Goal: Information Seeking & Learning: Check status

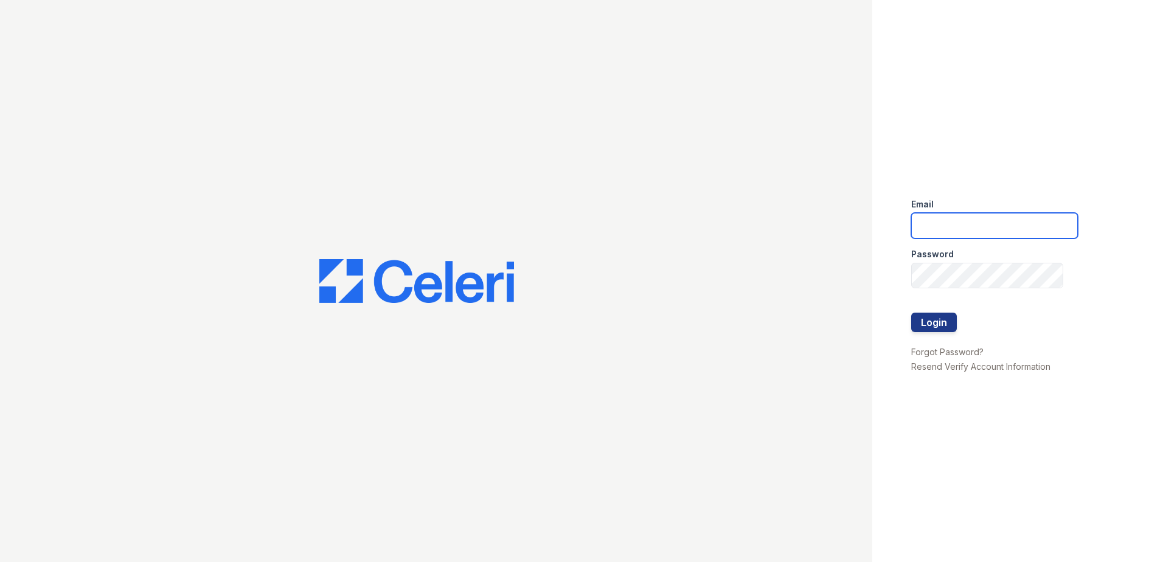
click at [947, 232] on input "email" at bounding box center [994, 226] width 167 height 26
type input "arrivecrofton@trinity-pm.com"
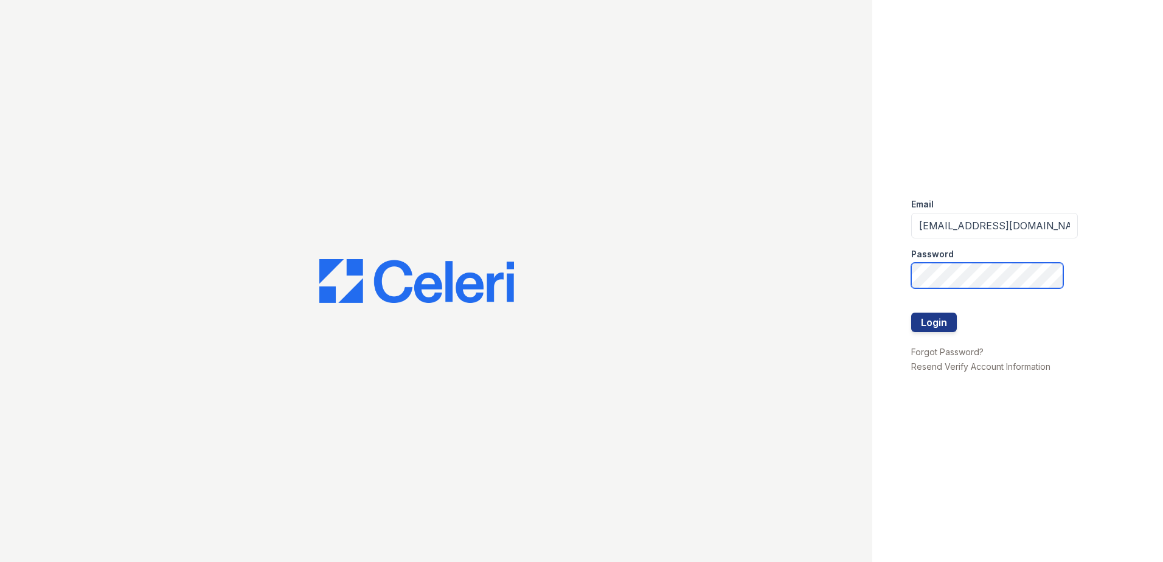
click at [911, 313] on button "Login" at bounding box center [934, 322] width 46 height 19
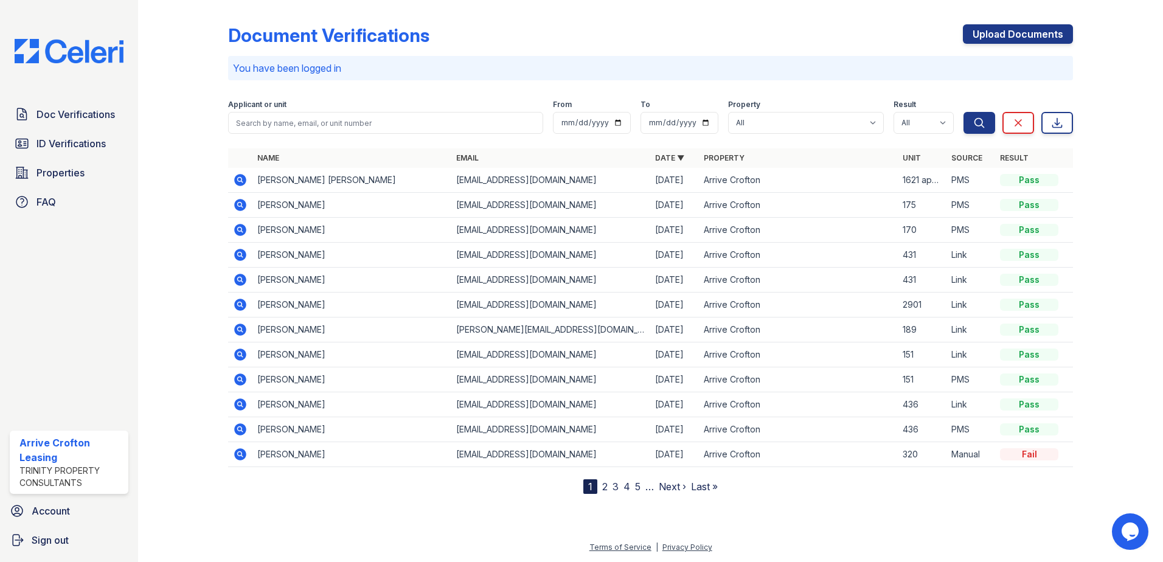
click at [239, 327] on icon at bounding box center [240, 329] width 15 height 15
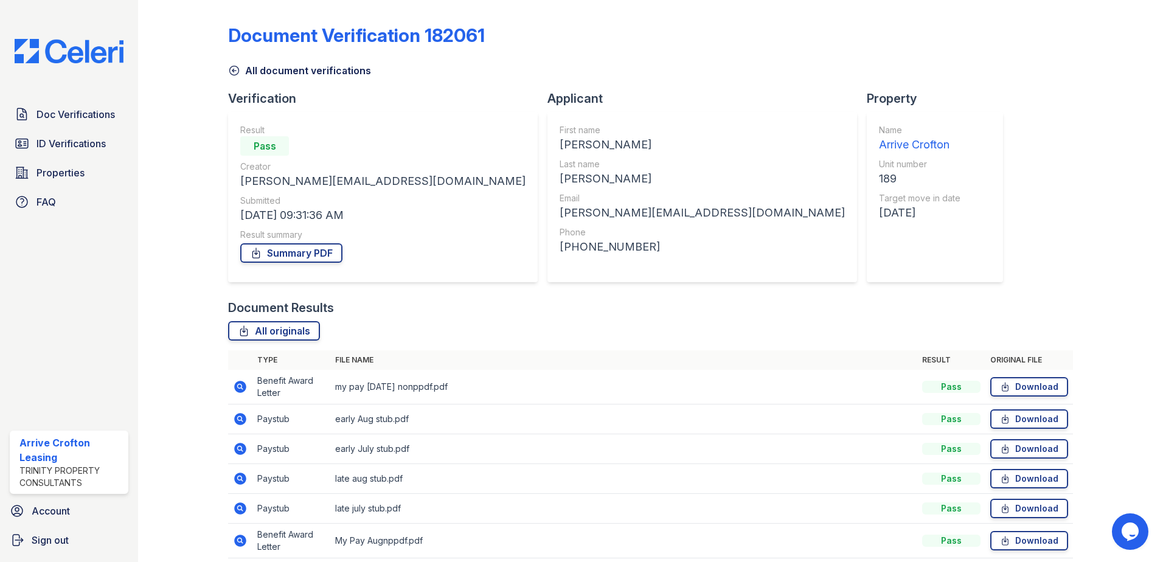
drag, startPoint x: 241, startPoint y: 388, endPoint x: 372, endPoint y: 367, distance: 132.4
click at [242, 387] on icon at bounding box center [240, 386] width 15 height 15
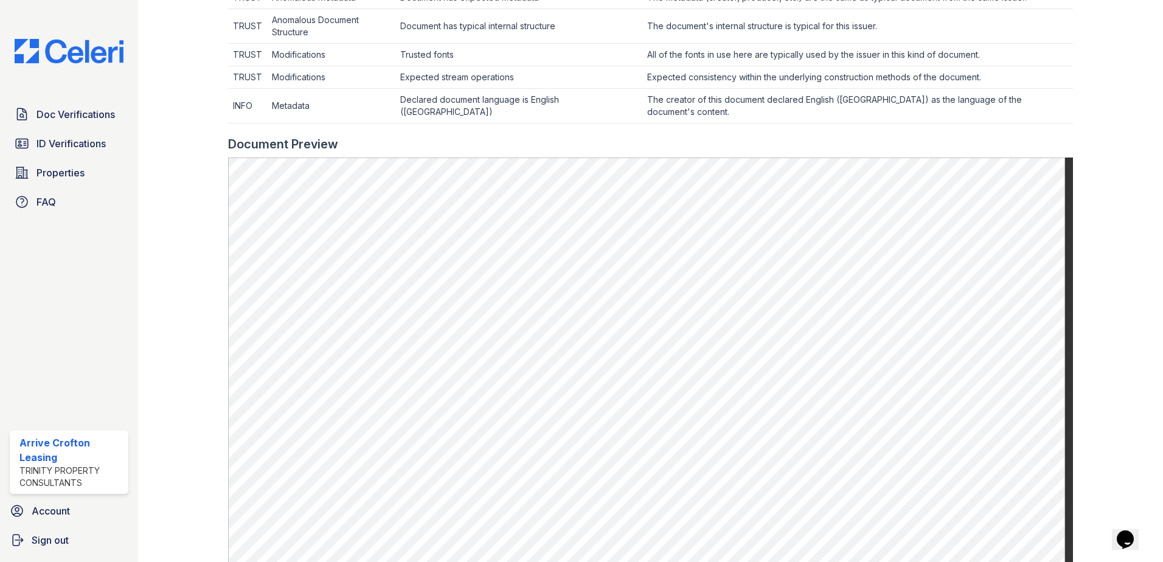
scroll to position [486, 0]
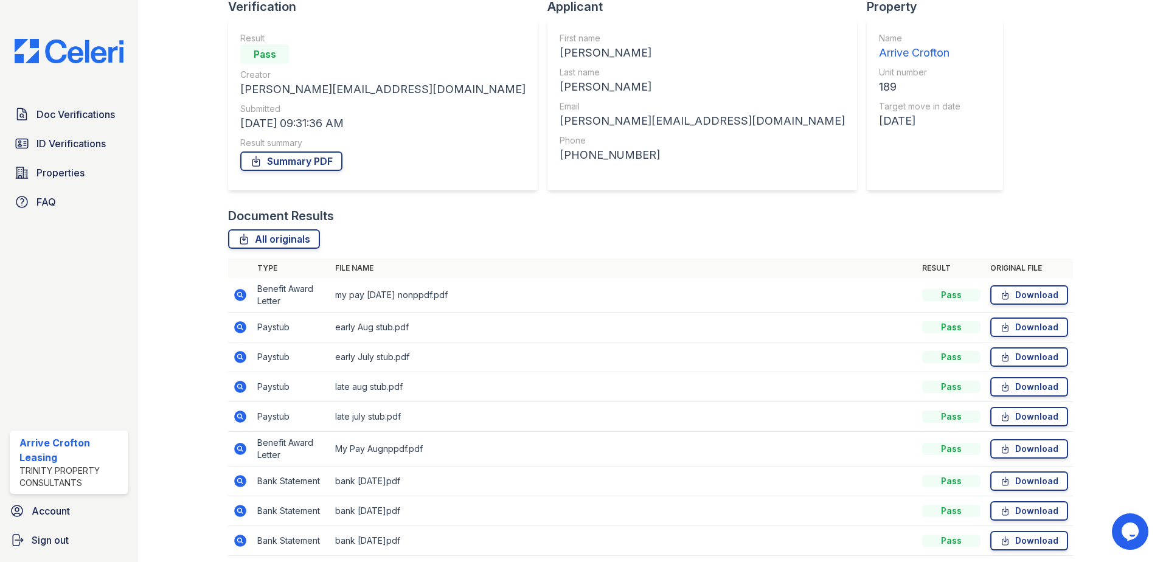
scroll to position [139, 0]
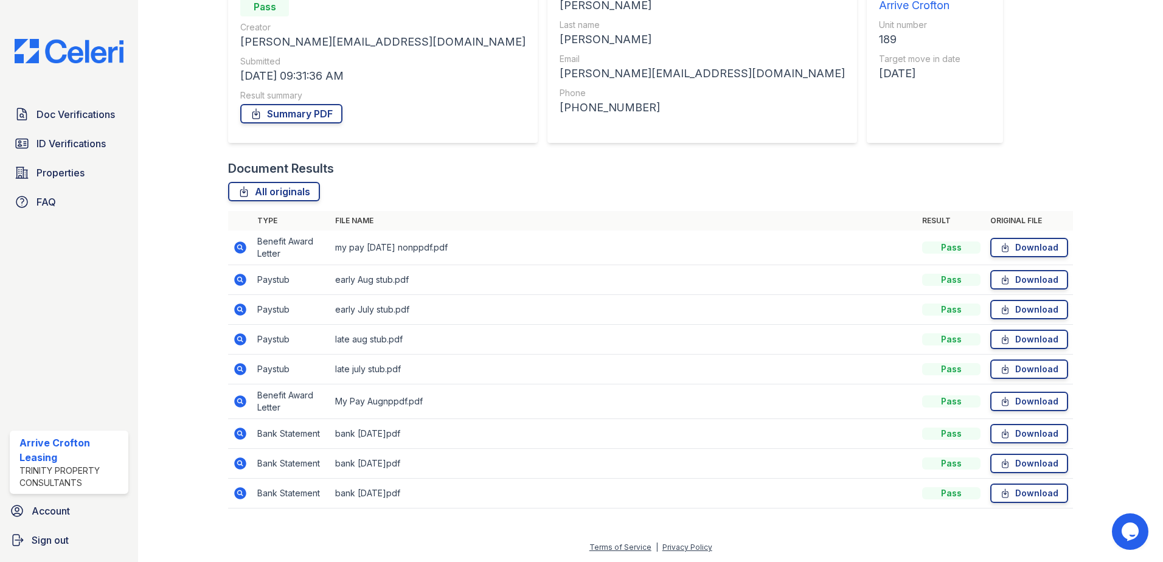
click at [241, 280] on icon at bounding box center [240, 279] width 15 height 15
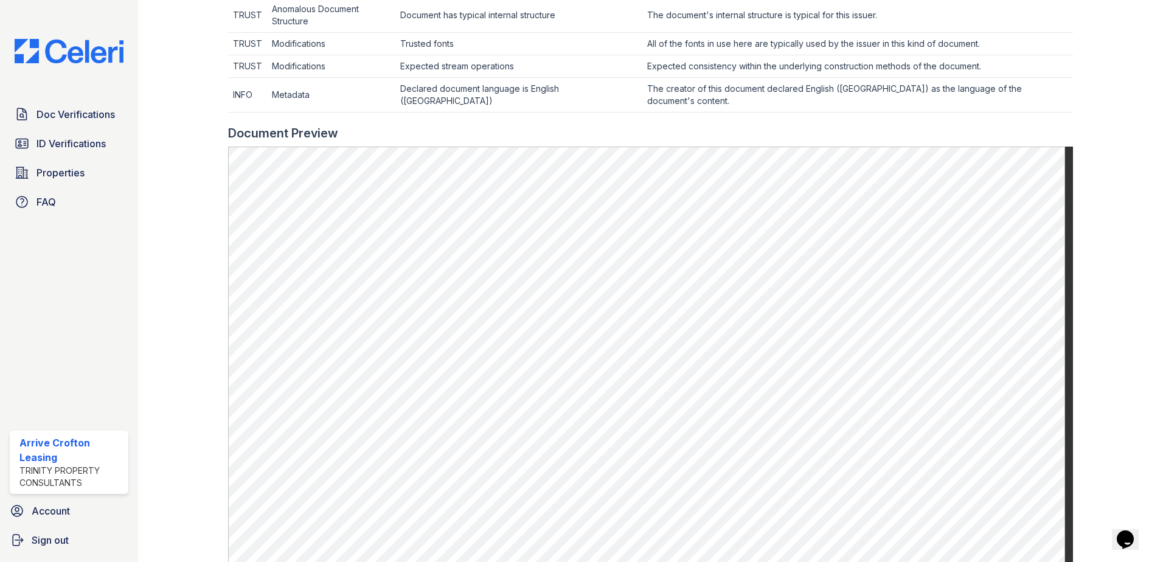
scroll to position [486, 0]
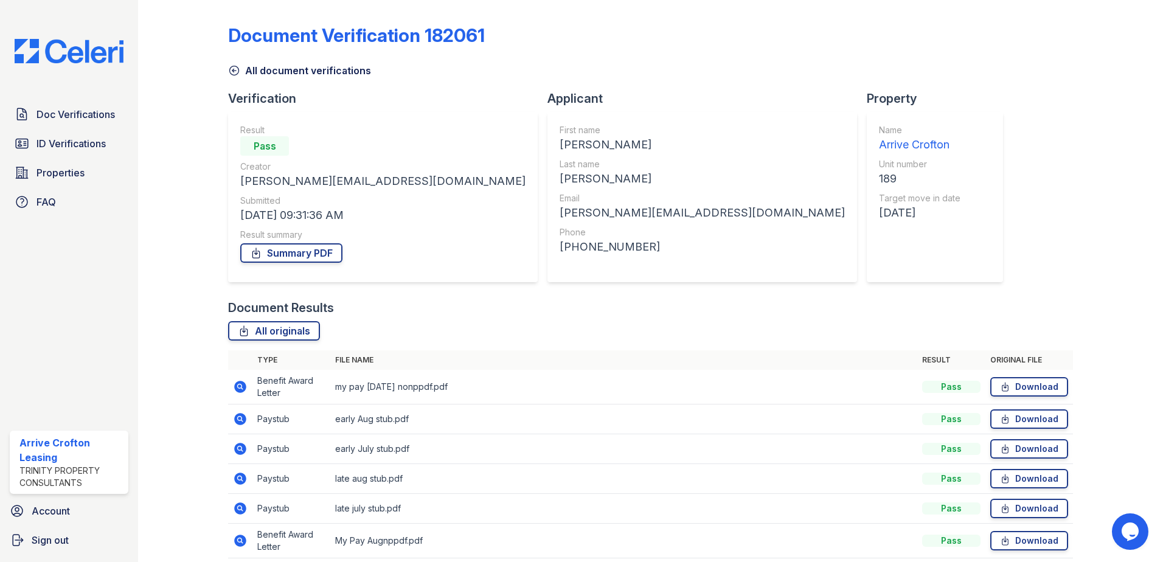
drag, startPoint x: 238, startPoint y: 479, endPoint x: 343, endPoint y: 438, distance: 112.2
click at [238, 479] on icon at bounding box center [239, 477] width 3 height 3
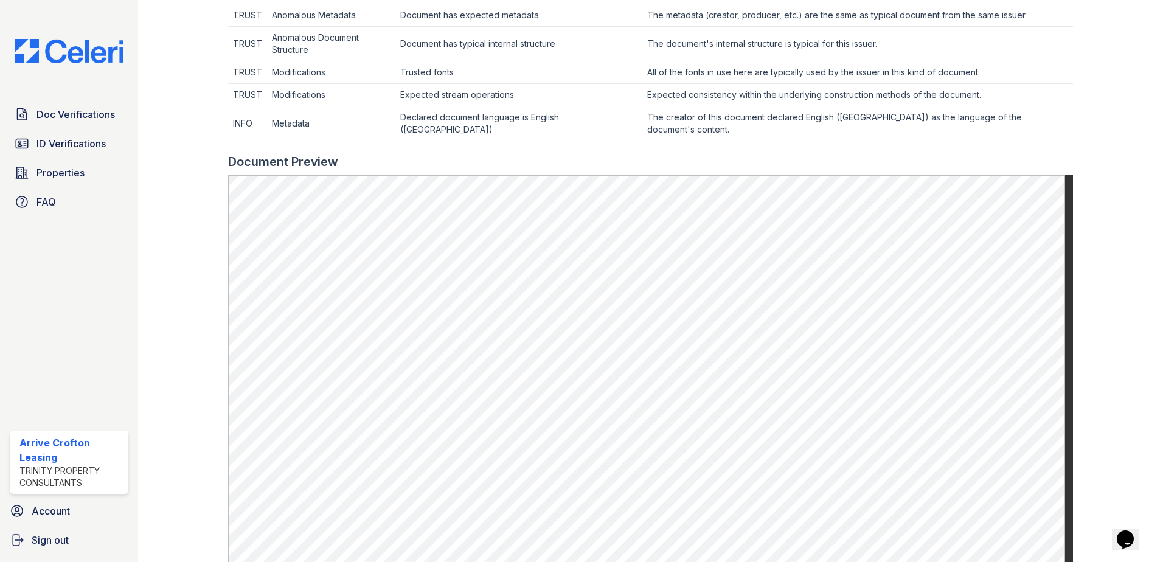
scroll to position [486, 0]
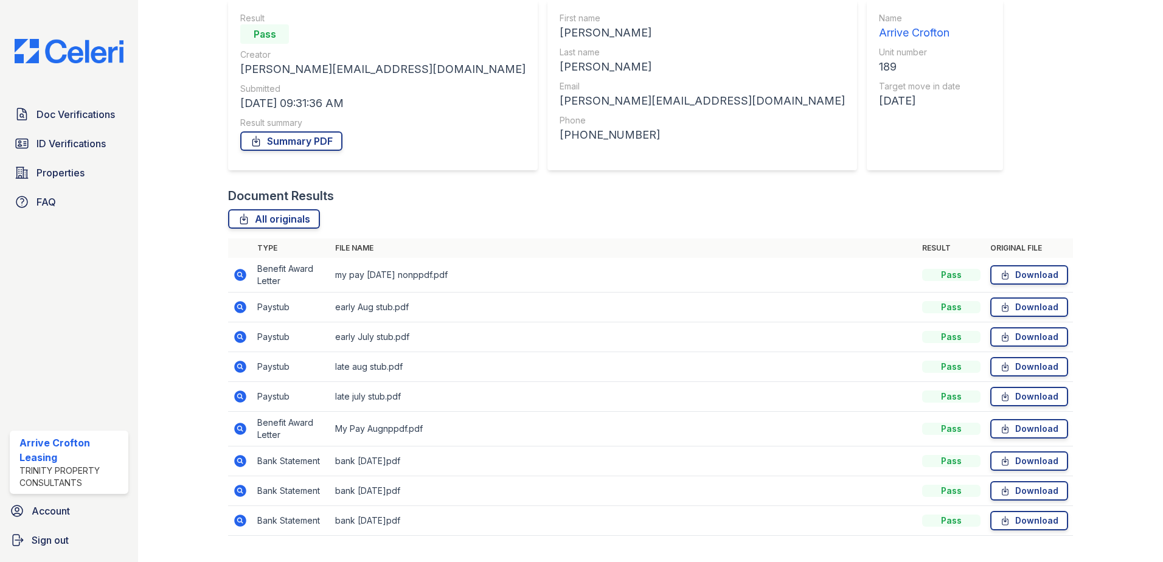
scroll to position [139, 0]
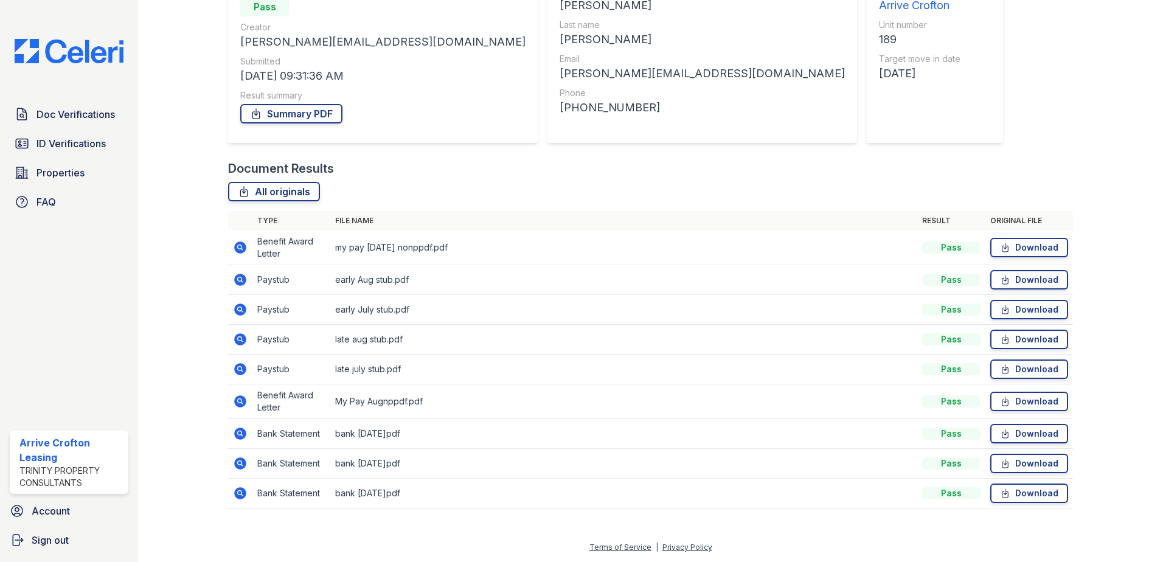
click at [238, 400] on icon at bounding box center [239, 400] width 3 height 3
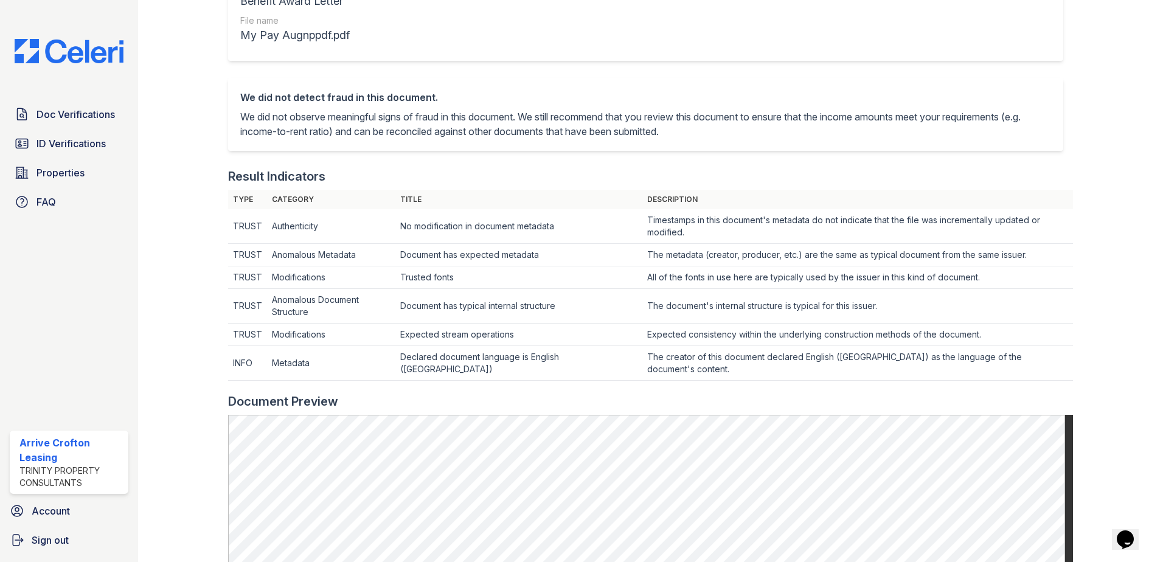
scroll to position [486, 0]
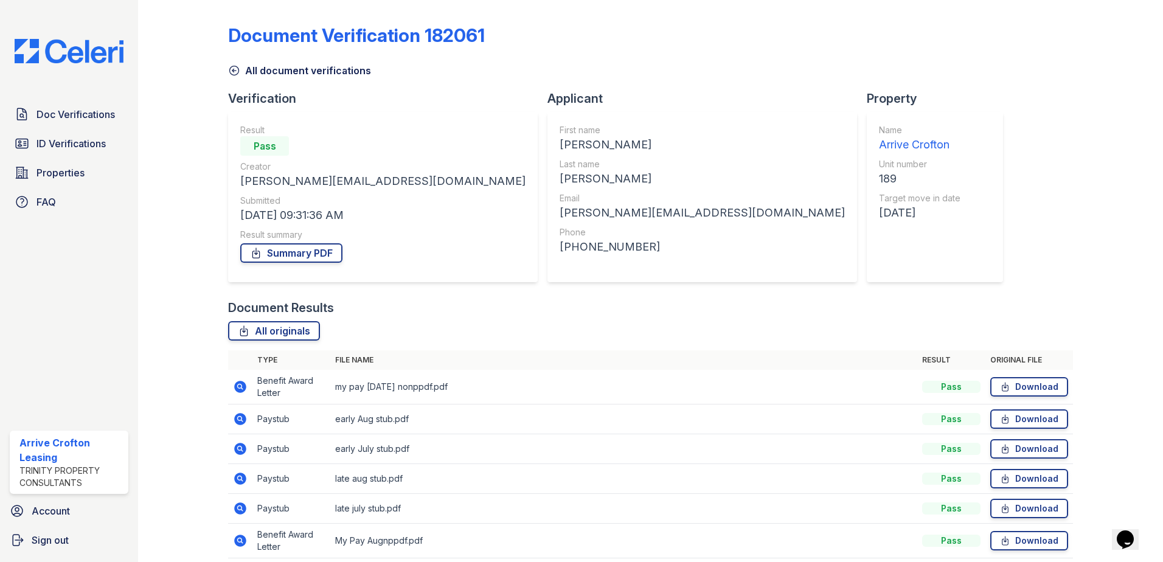
drag, startPoint x: 232, startPoint y: 72, endPoint x: 435, endPoint y: 176, distance: 227.4
click at [233, 72] on icon at bounding box center [234, 70] width 12 height 12
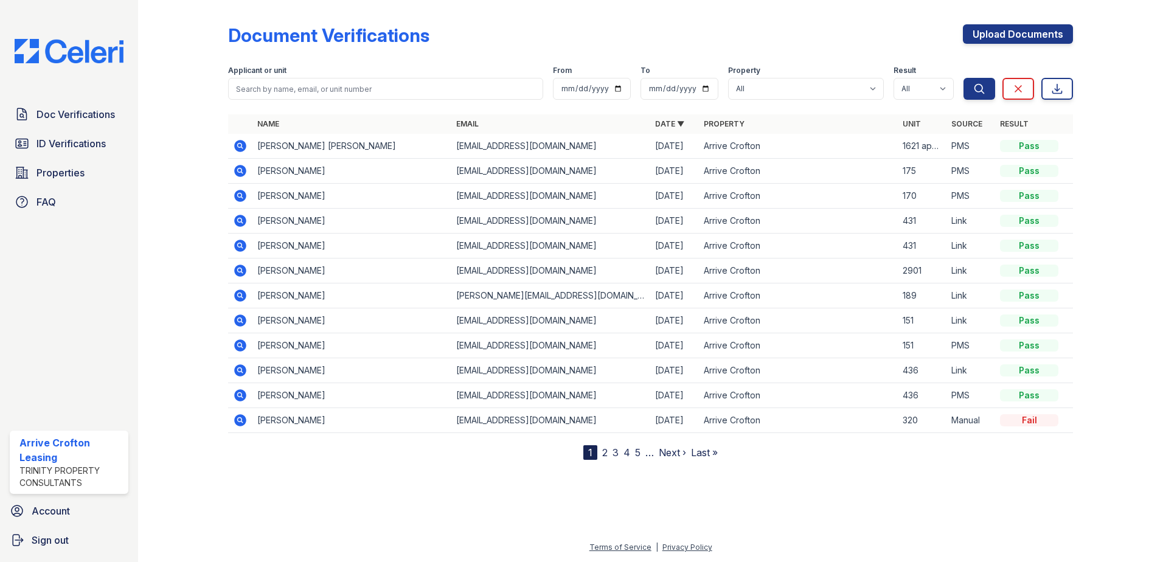
click at [237, 170] on icon at bounding box center [240, 171] width 12 height 12
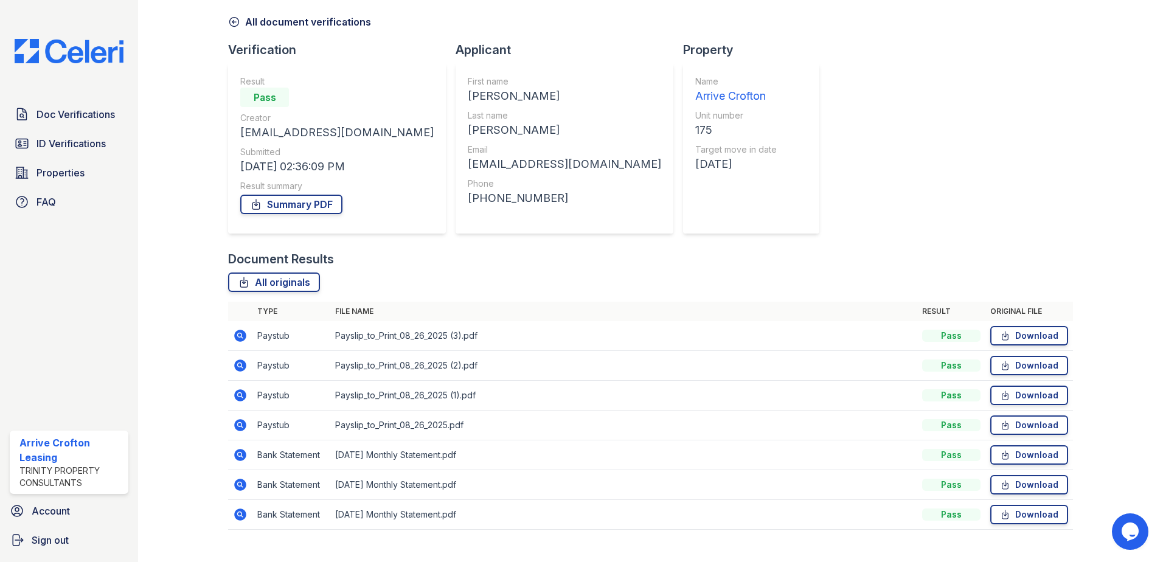
scroll to position [70, 0]
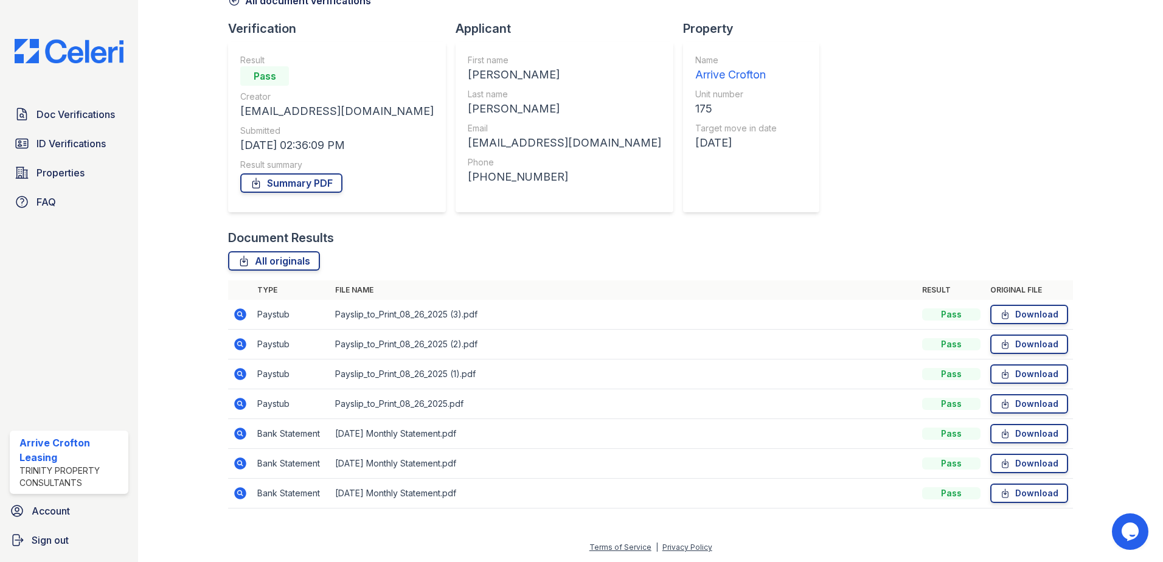
click at [239, 316] on icon at bounding box center [240, 314] width 15 height 15
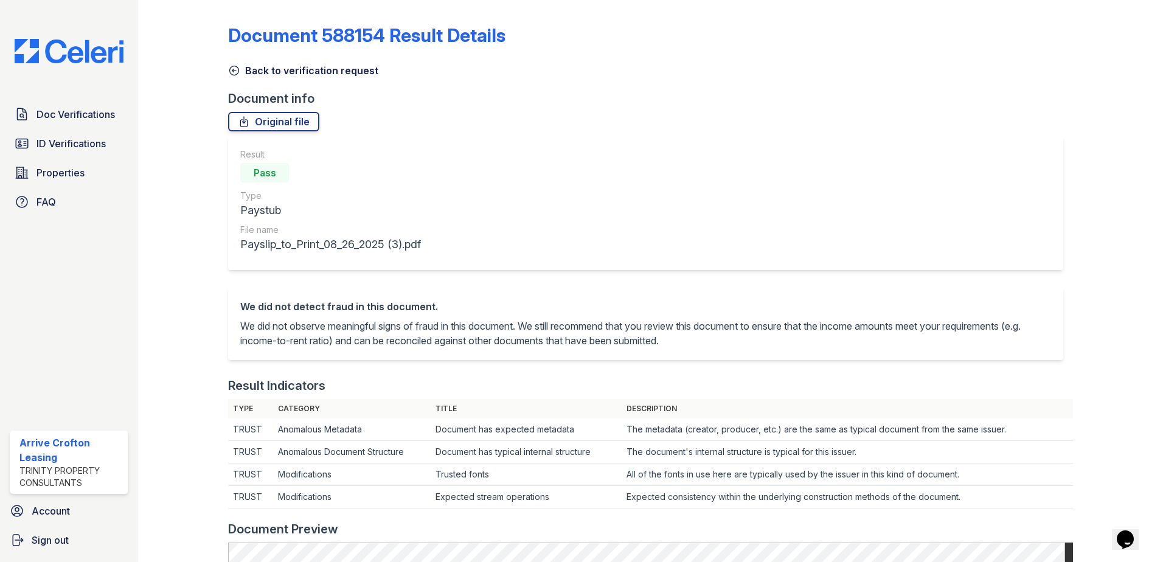
click at [235, 71] on icon at bounding box center [234, 70] width 12 height 12
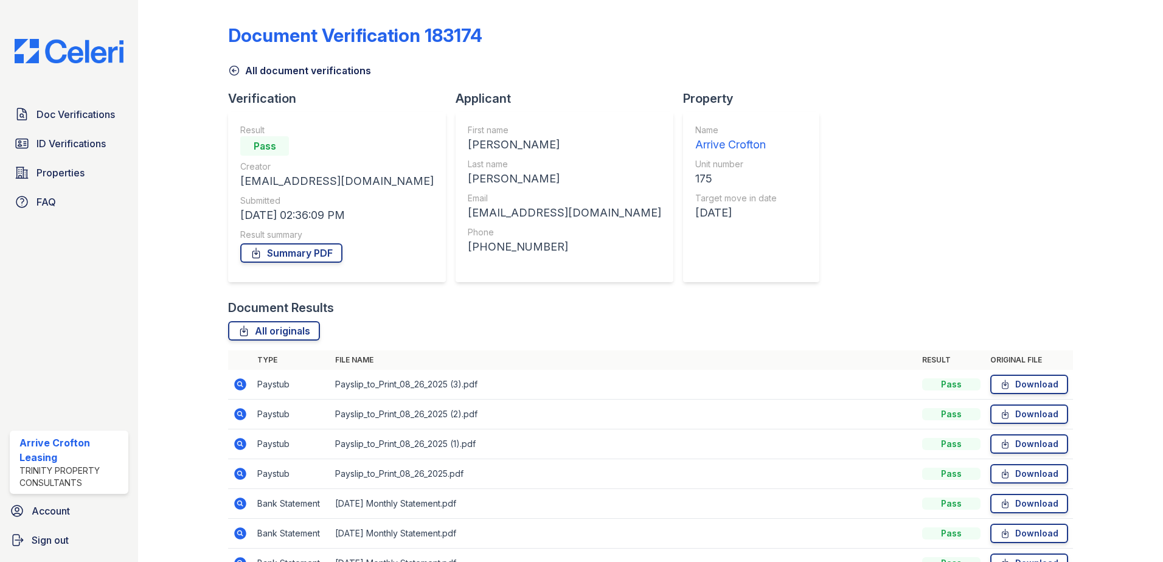
click at [243, 413] on icon at bounding box center [240, 414] width 12 height 12
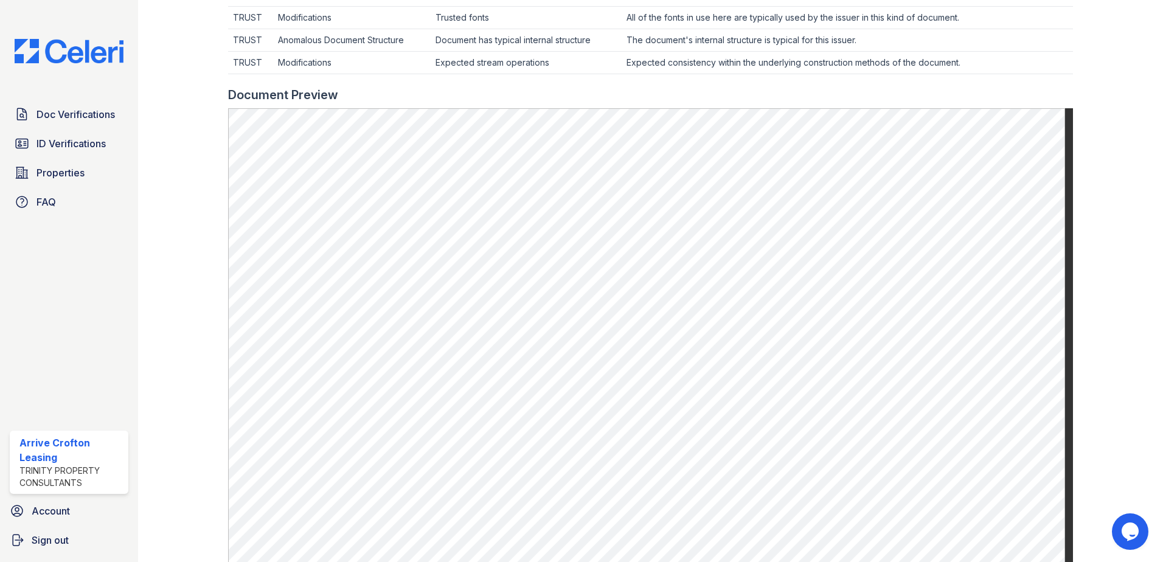
scroll to position [486, 0]
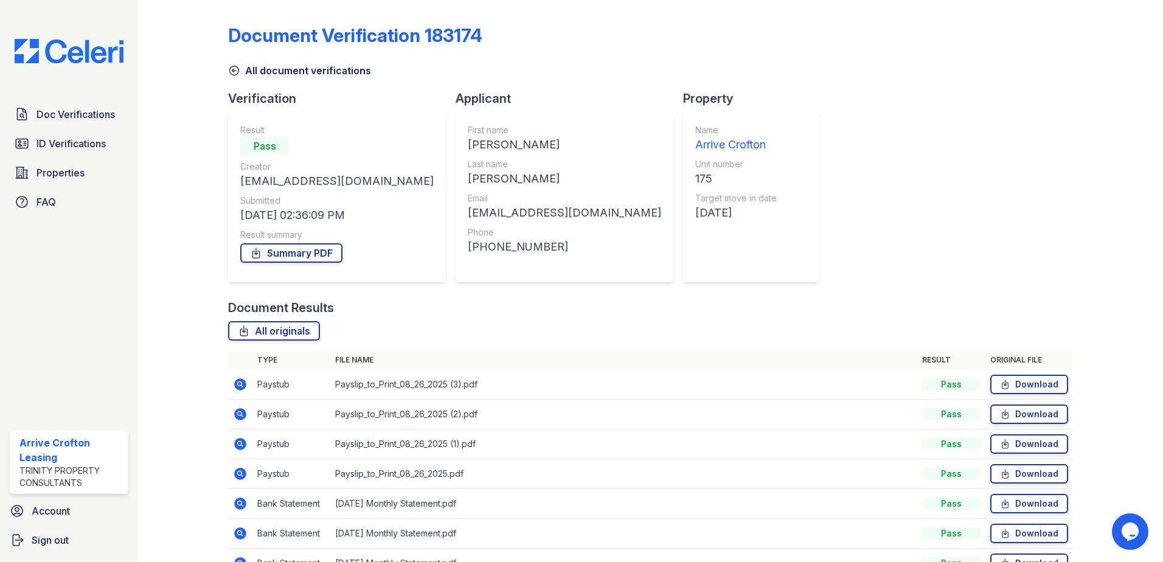
click at [244, 383] on icon at bounding box center [240, 384] width 12 height 12
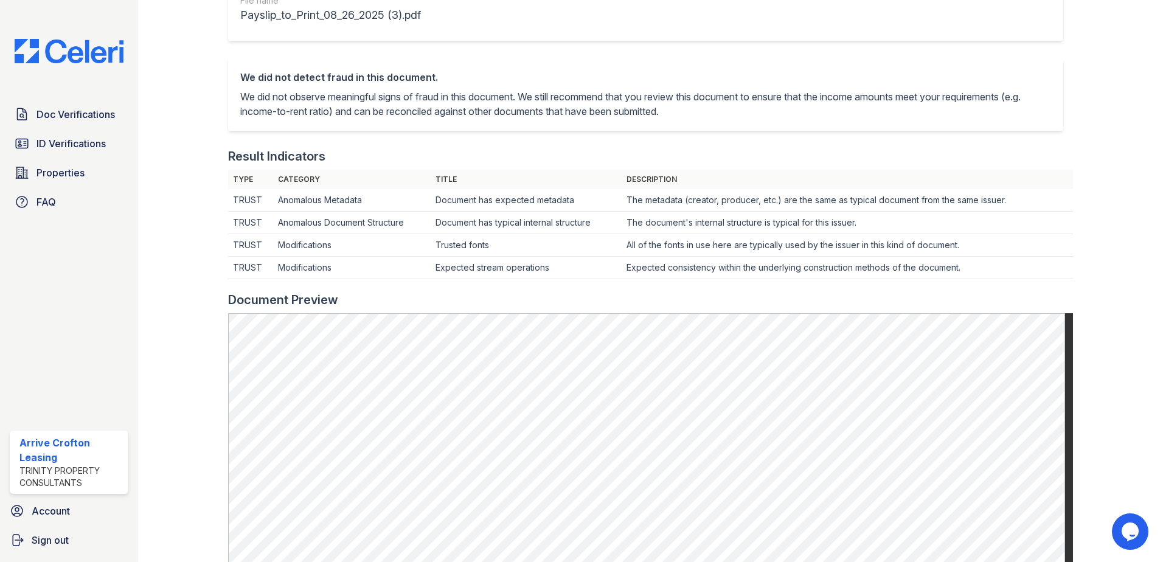
scroll to position [324, 0]
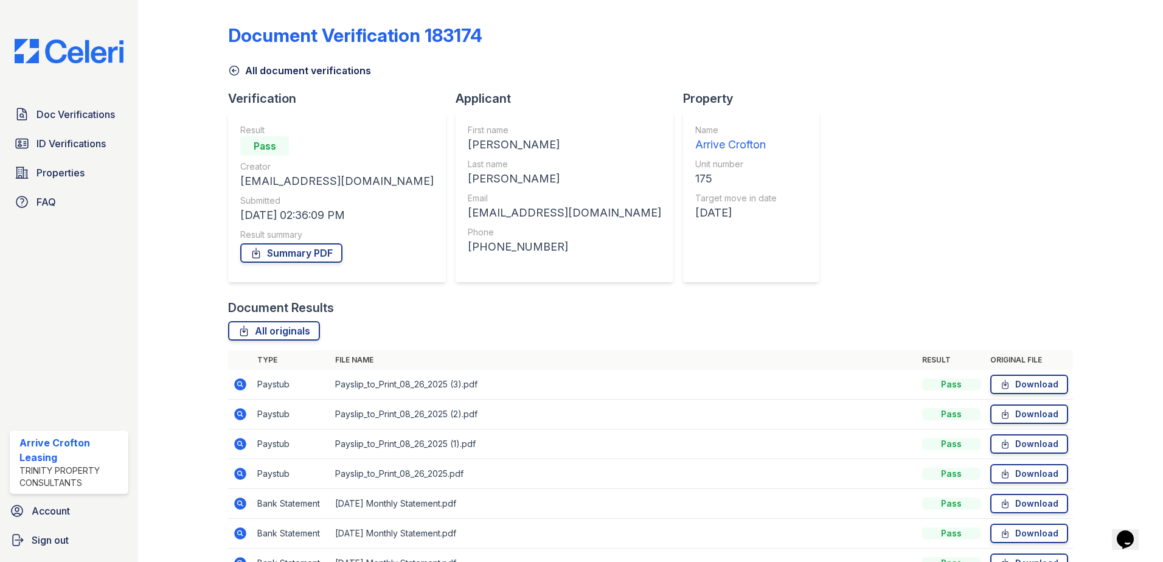
click at [238, 443] on icon at bounding box center [239, 442] width 3 height 3
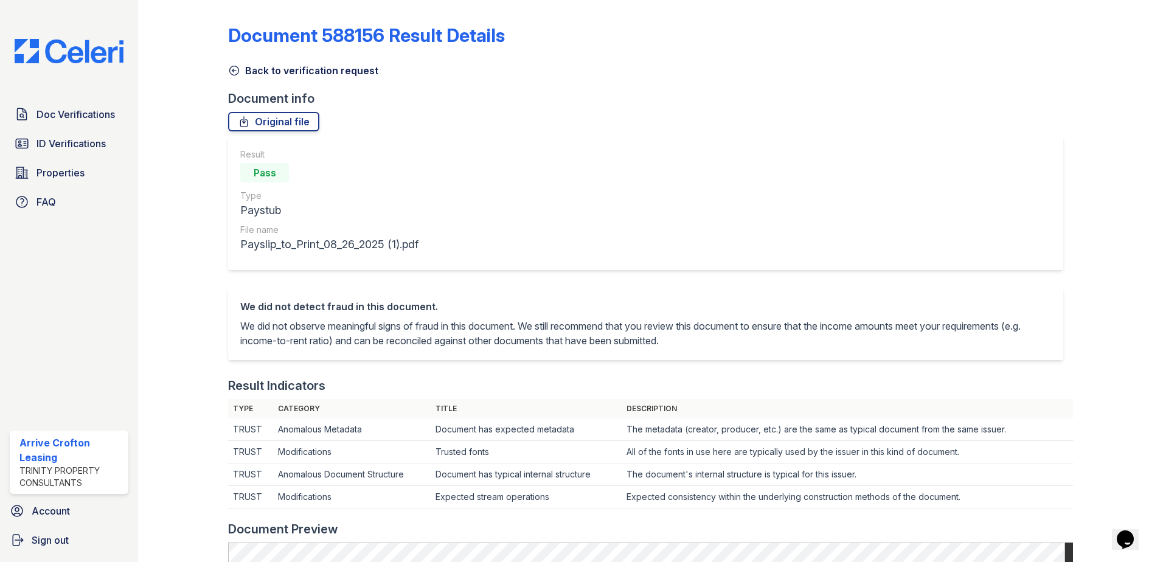
scroll to position [324, 0]
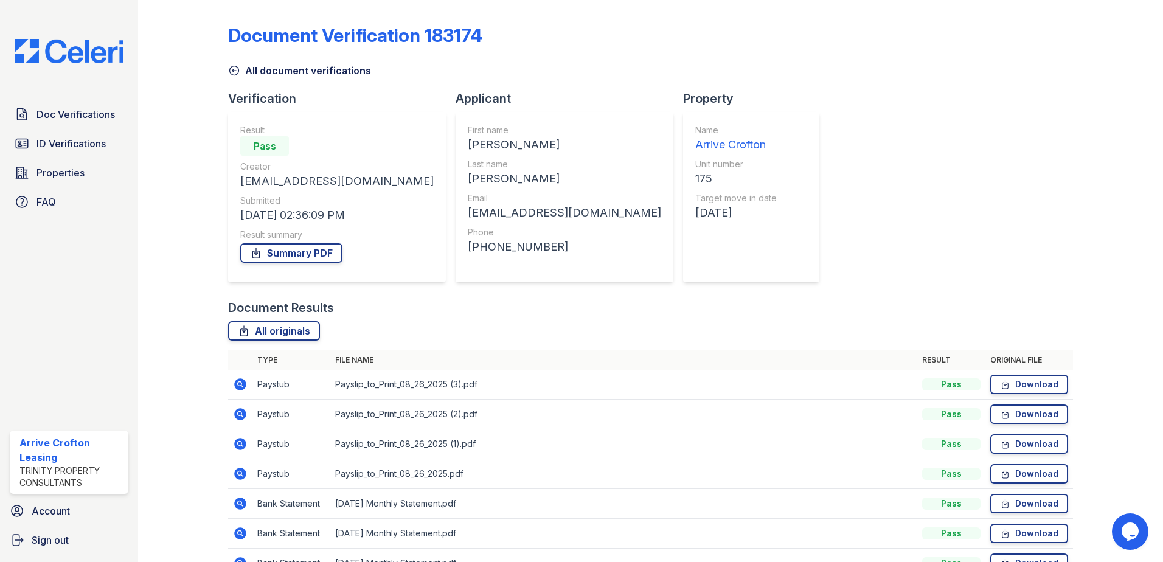
click at [242, 382] on icon at bounding box center [240, 384] width 12 height 12
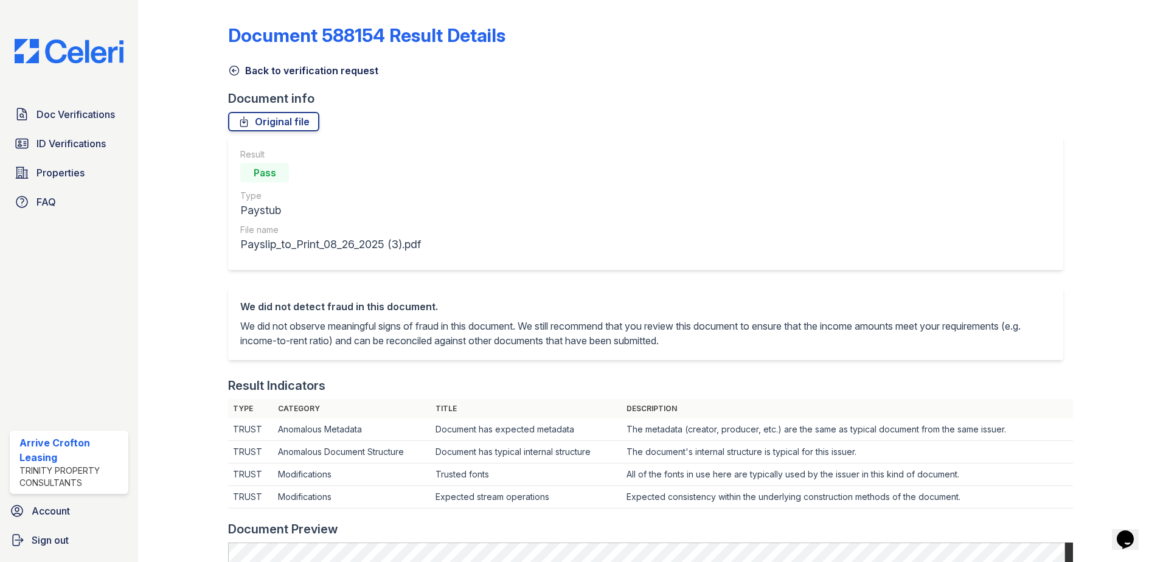
scroll to position [324, 0]
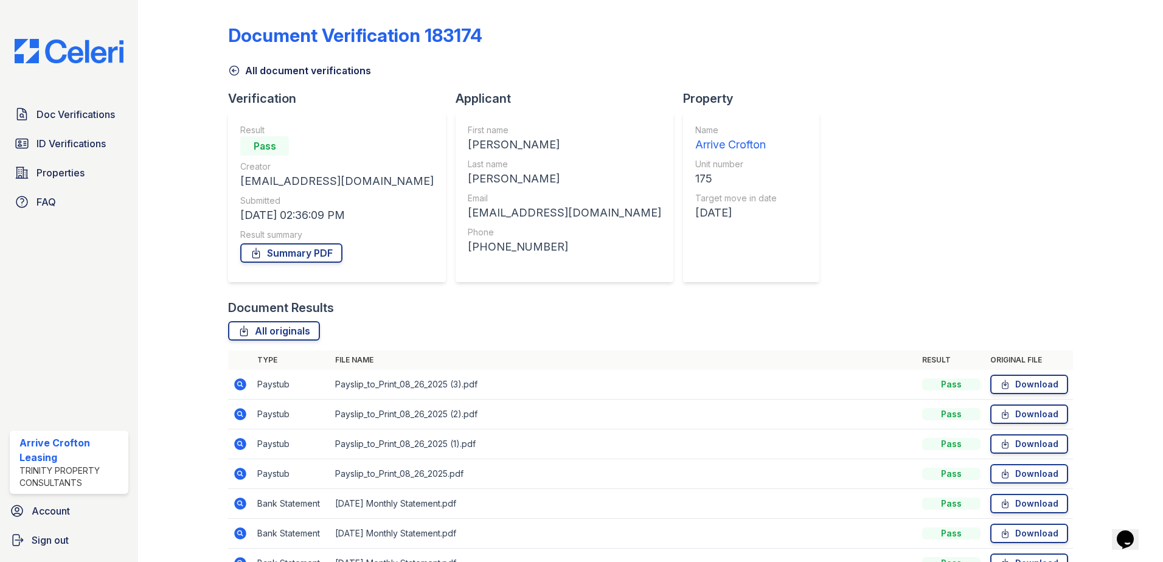
click at [240, 443] on icon at bounding box center [239, 442] width 3 height 3
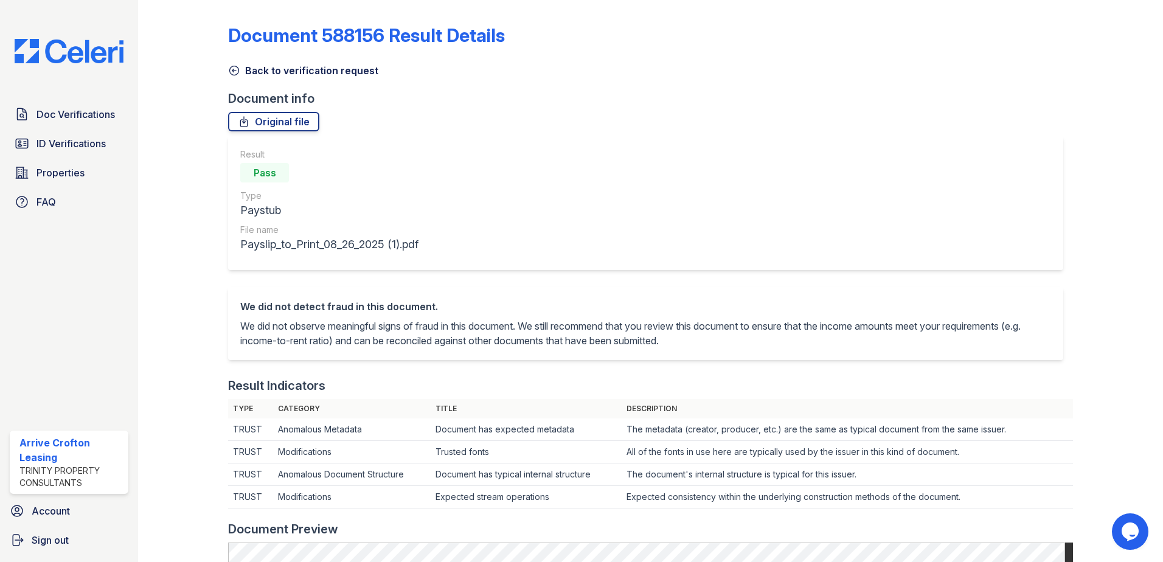
scroll to position [324, 0]
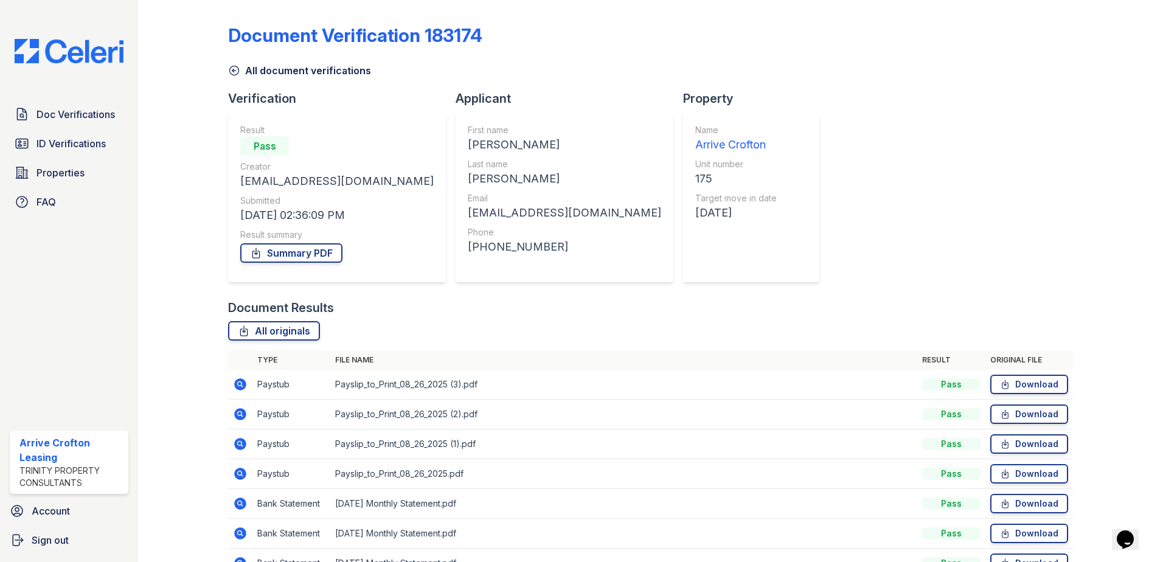
click at [239, 417] on icon at bounding box center [240, 414] width 12 height 12
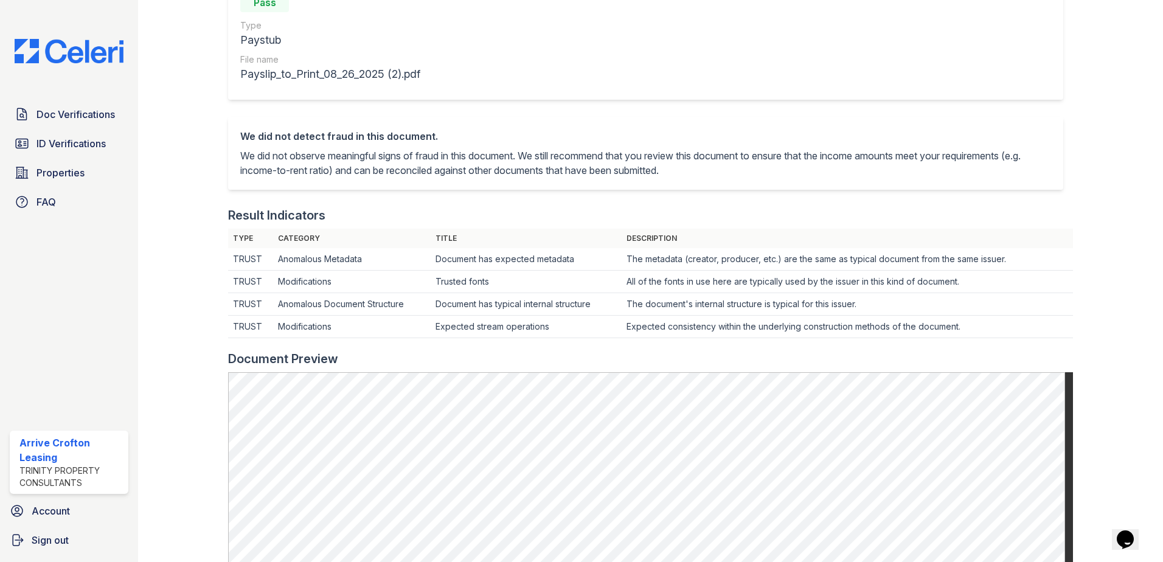
scroll to position [324, 0]
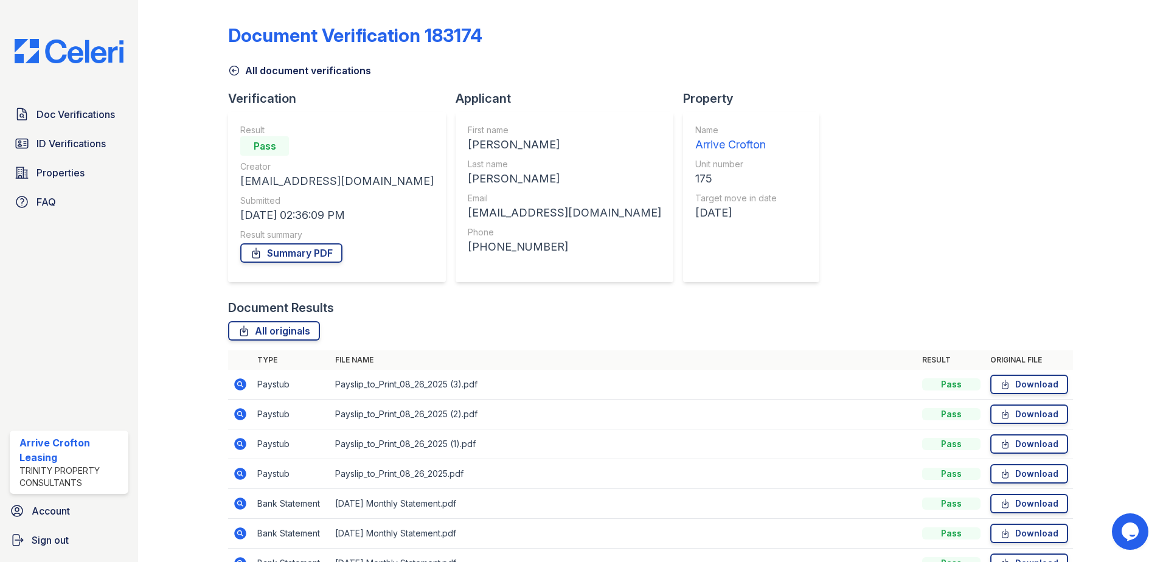
click at [243, 472] on icon at bounding box center [240, 474] width 12 height 12
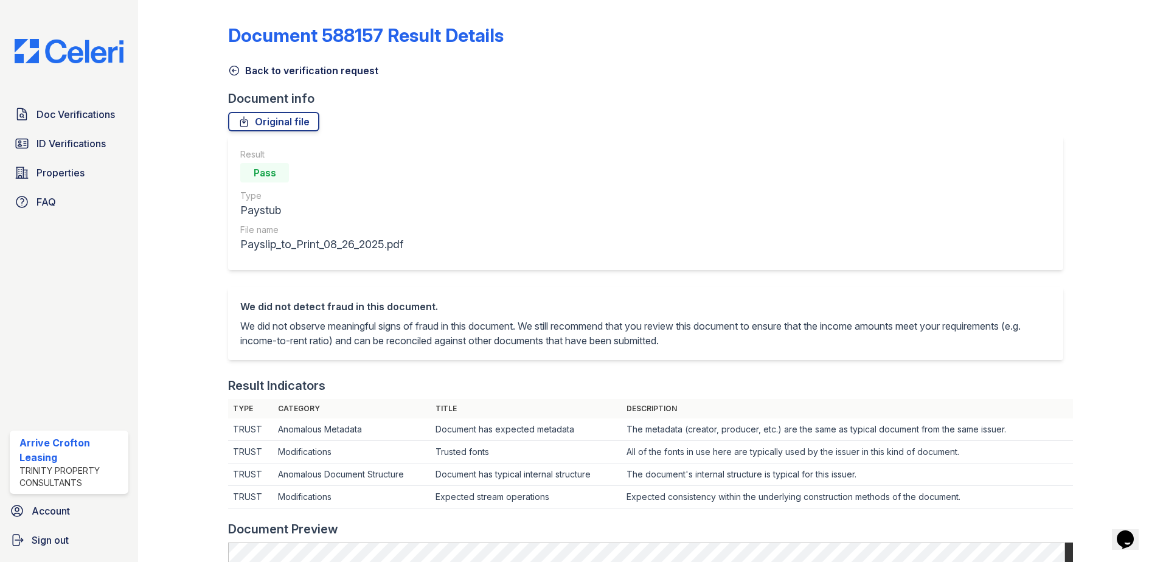
click at [234, 71] on icon at bounding box center [234, 70] width 12 height 12
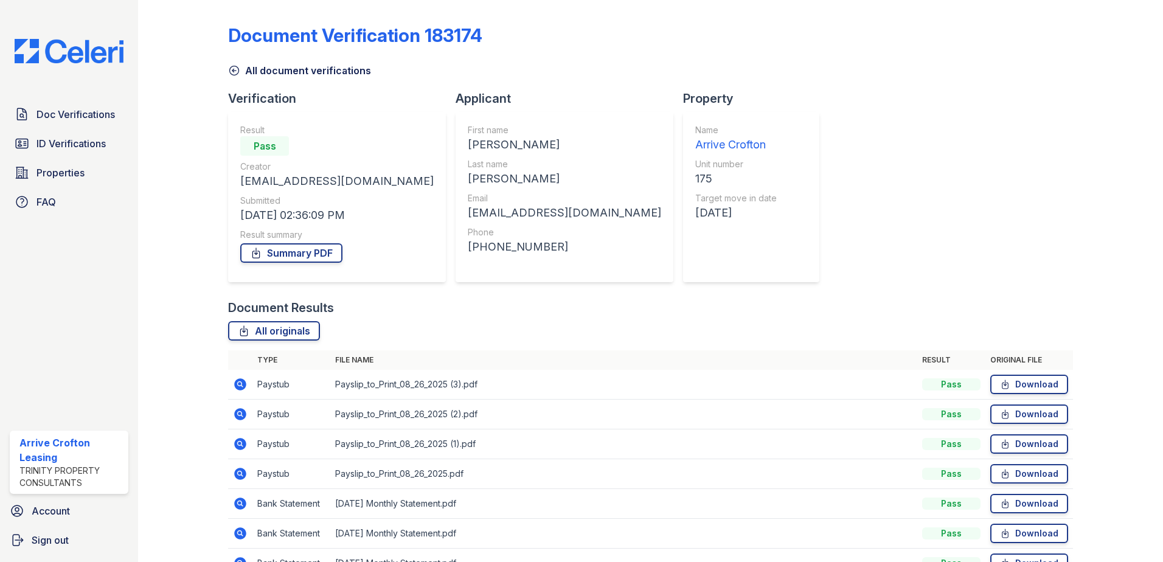
click at [231, 72] on icon at bounding box center [234, 70] width 12 height 12
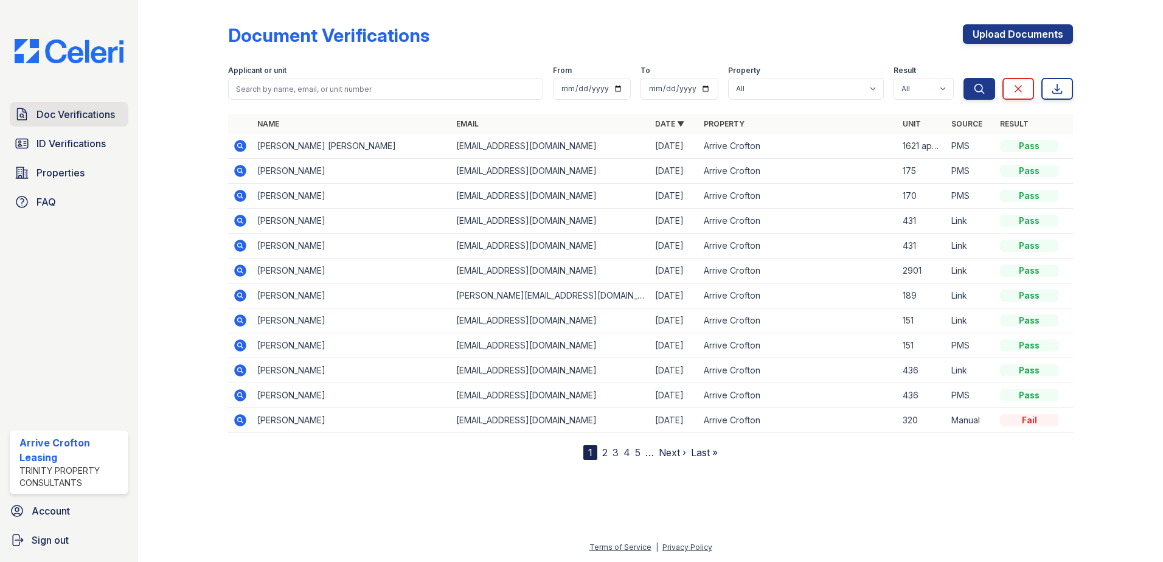
click at [71, 119] on span "Doc Verifications" at bounding box center [75, 114] width 78 height 15
click at [606, 455] on link "2" at bounding box center [604, 452] width 5 height 12
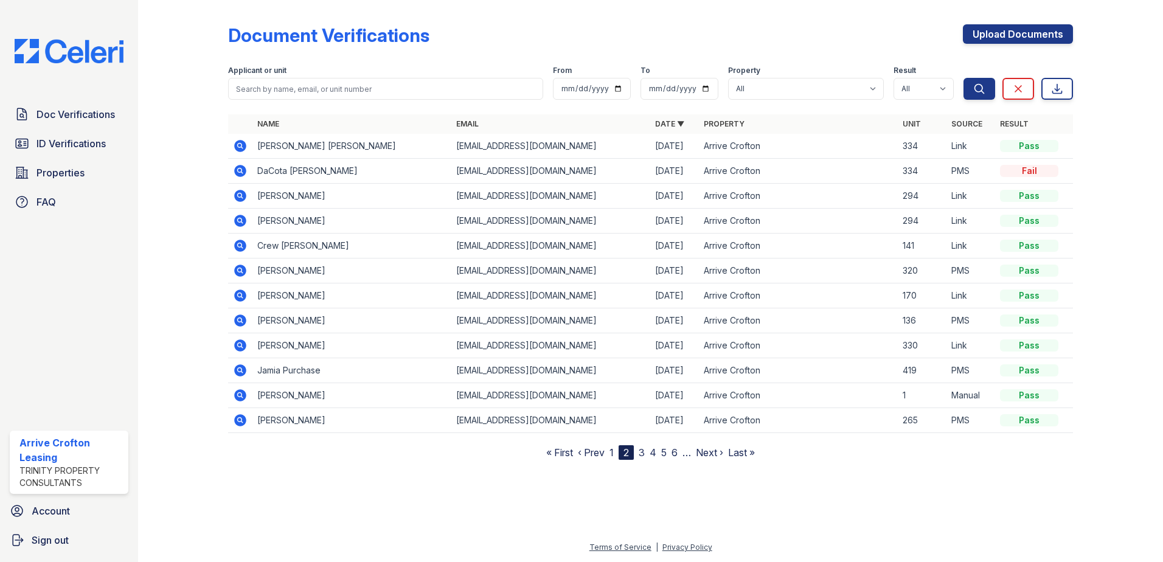
click at [617, 453] on nav "« First ‹ Prev 1 2 3 4 5 6 … Next › Last »" at bounding box center [650, 452] width 209 height 15
click at [609, 454] on nav "« First ‹ Prev 1 2 3 4 5 6 … Next › Last »" at bounding box center [650, 452] width 209 height 15
click at [561, 455] on link "« First" at bounding box center [559, 452] width 27 height 12
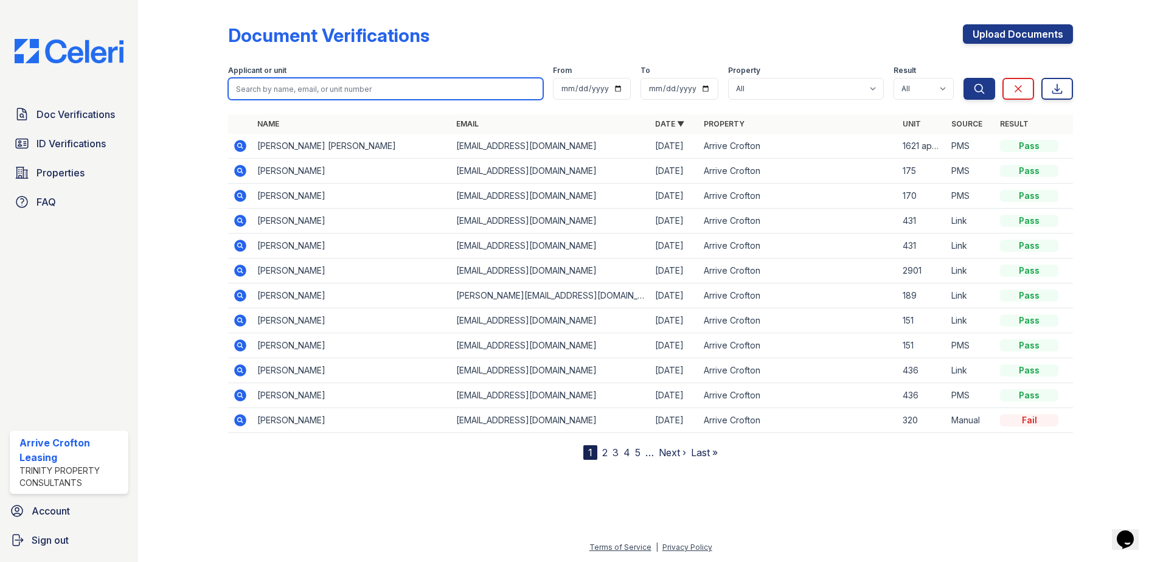
click at [273, 88] on input "search" at bounding box center [385, 89] width 315 height 22
type input "[PERSON_NAME]"
click at [963, 78] on button "Search" at bounding box center [979, 89] width 32 height 22
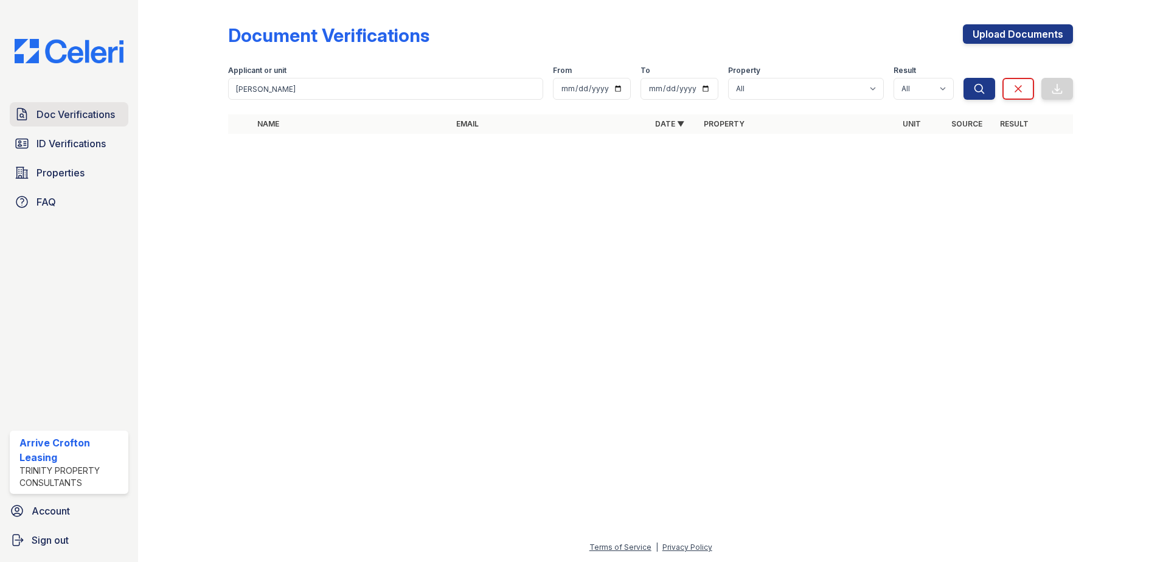
click at [62, 110] on span "Doc Verifications" at bounding box center [75, 114] width 78 height 15
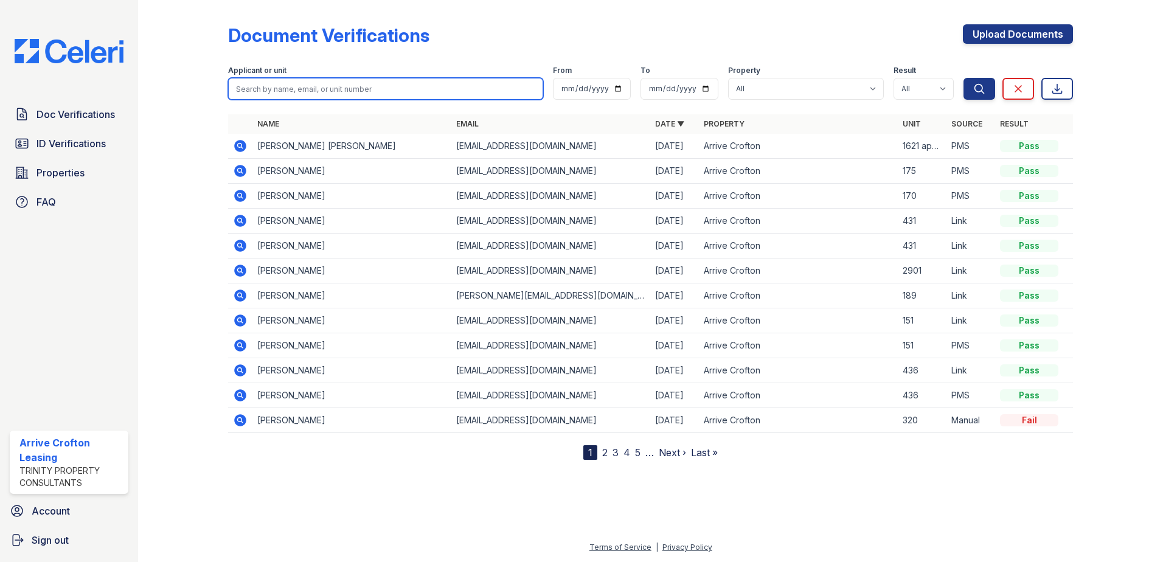
click at [287, 87] on input "search" at bounding box center [385, 89] width 315 height 22
type input "[PERSON_NAME]"
click at [963, 78] on button "Search" at bounding box center [979, 89] width 32 height 22
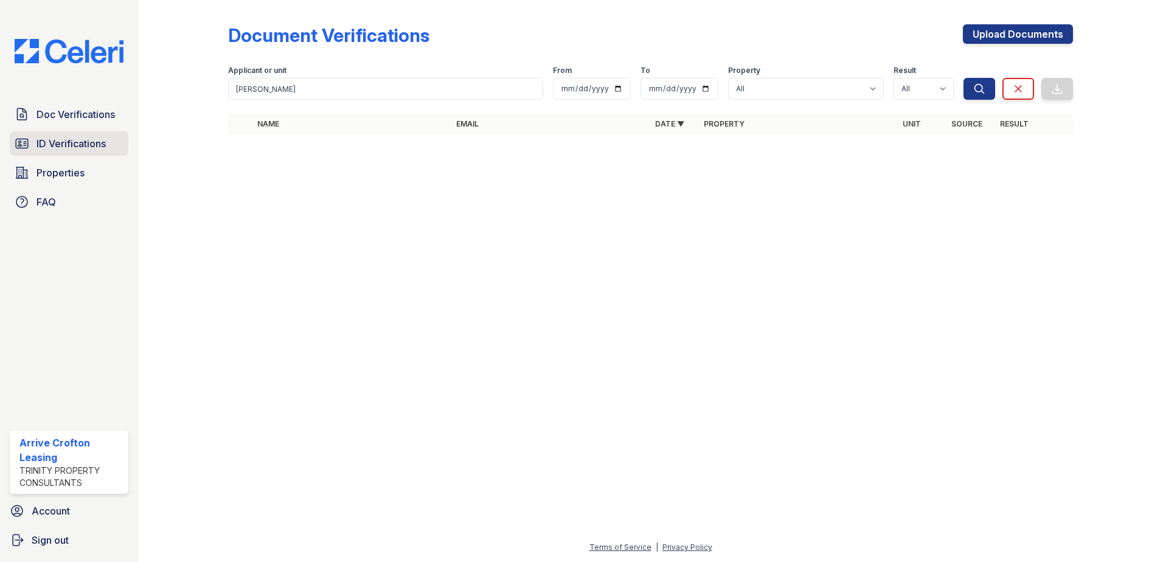
click at [57, 147] on span "ID Verifications" at bounding box center [70, 143] width 69 height 15
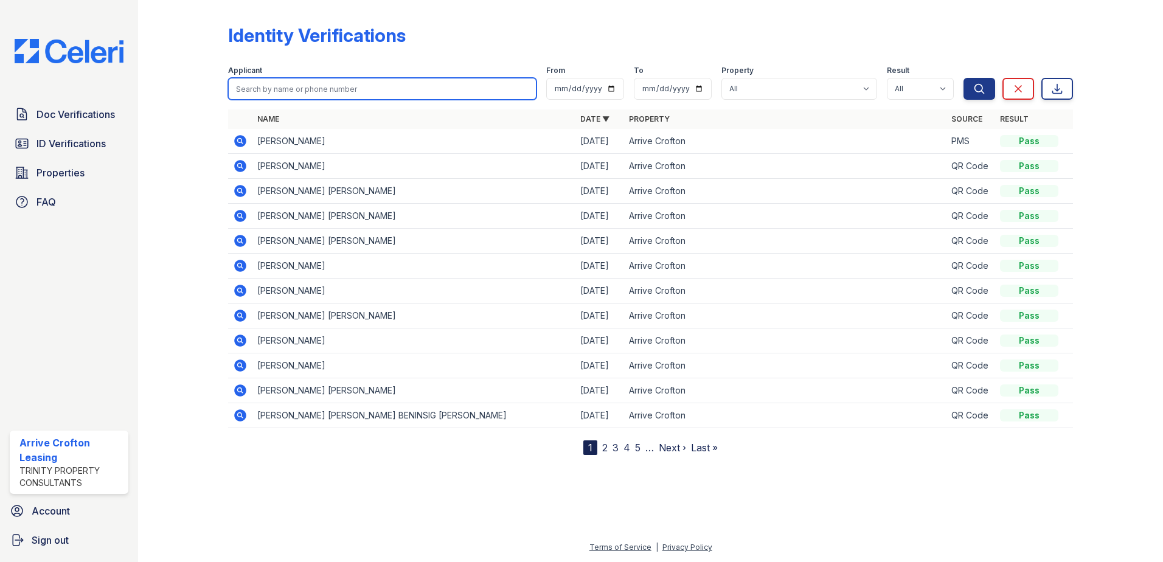
drag, startPoint x: 244, startPoint y: 105, endPoint x: 268, endPoint y: 94, distance: 26.4
click at [268, 94] on input "search" at bounding box center [382, 89] width 308 height 22
type input "MANN"
click at [963, 78] on button "Search" at bounding box center [979, 89] width 32 height 22
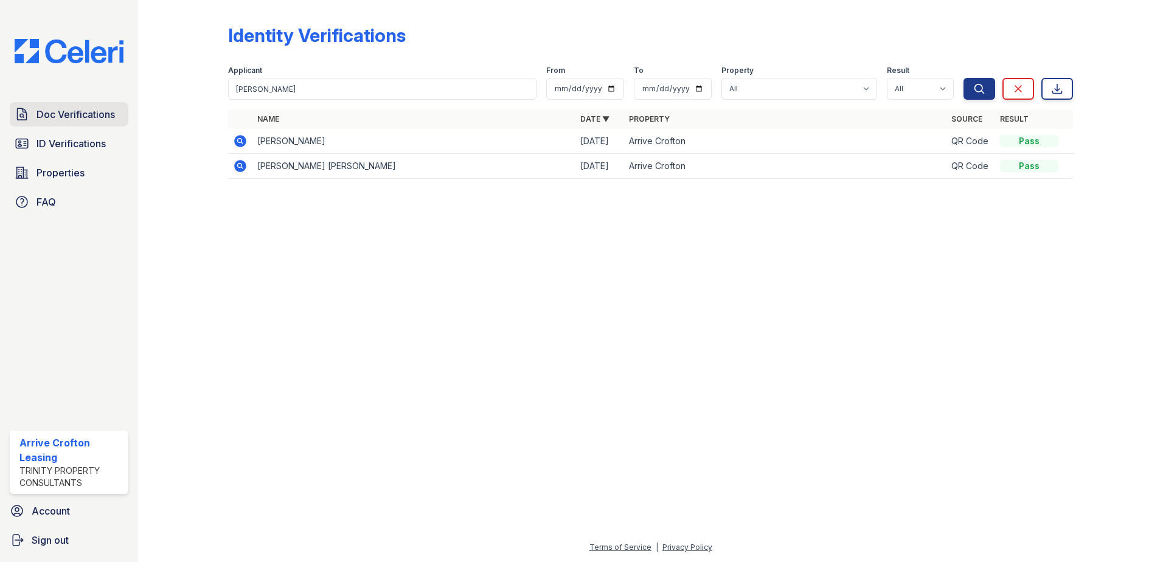
click at [61, 109] on span "Doc Verifications" at bounding box center [75, 114] width 78 height 15
